Goal: Task Accomplishment & Management: Complete application form

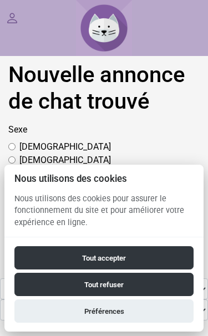
click at [110, 262] on button "Tout accepter" at bounding box center [104, 257] width 180 height 23
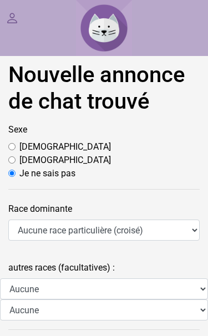
click at [16, 146] on input "[DEMOGRAPHIC_DATA]" at bounding box center [11, 146] width 7 height 7
radio input "true"
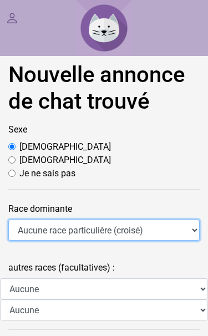
click at [155, 231] on select "Aucune race particulière (croisé) Abyssin Américain à poil dur American Bobtail…" at bounding box center [103, 230] width 191 height 21
select select "18"
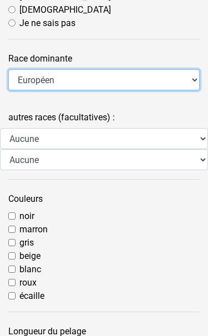
scroll to position [151, 0]
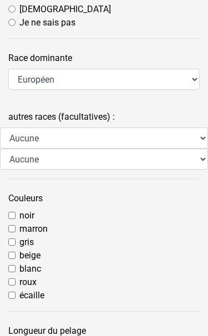
click at [16, 241] on input "gris" at bounding box center [11, 242] width 7 height 7
checkbox input "true"
radio input "true"
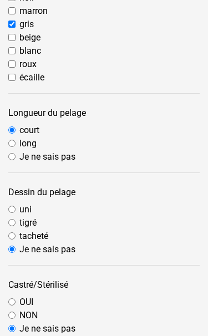
scroll to position [370, 0]
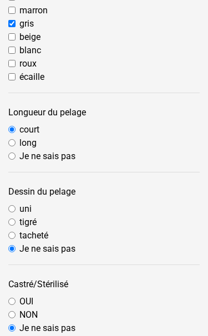
click at [12, 222] on input "tigré" at bounding box center [11, 222] width 7 height 7
radio input "true"
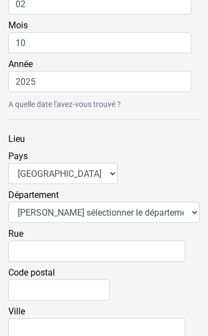
scroll to position [1028, 0]
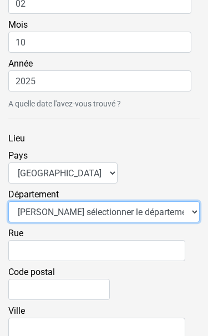
click at [139, 209] on select "Veuillez sélectionner le département 01 - [GEOGRAPHIC_DATA] 02 - [GEOGRAPHIC_DA…" at bounding box center [103, 212] width 191 height 21
select select "11"
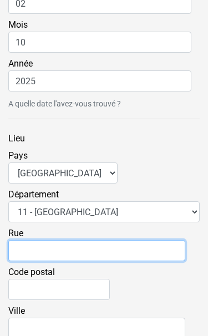
click at [60, 247] on input "Rue" at bounding box center [96, 250] width 177 height 21
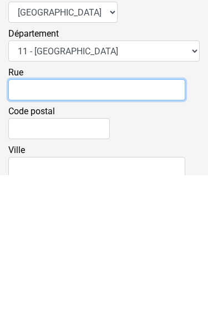
type input "Rue [PERSON_NAME]"
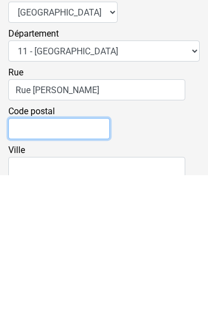
type input "11110"
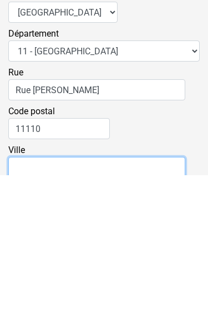
type input "Vinassan"
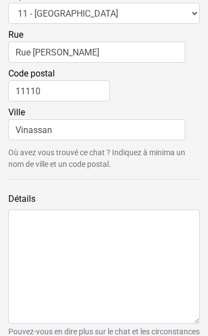
scroll to position [1244, 0]
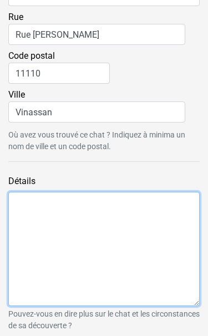
click at [24, 215] on textarea "Détails" at bounding box center [103, 250] width 191 height 114
